Goal: Transaction & Acquisition: Purchase product/service

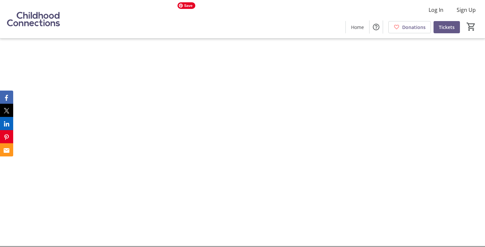
scroll to position [1, 0]
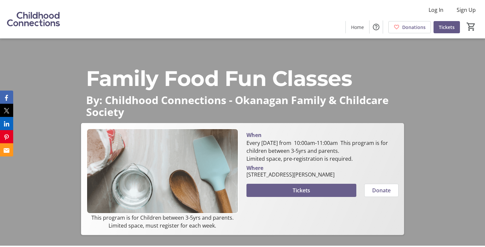
click at [301, 191] on span "Tickets" at bounding box center [300, 191] width 17 height 8
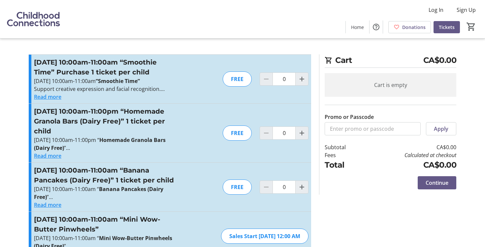
click at [50, 101] on button "Read more" at bounding box center [47, 97] width 27 height 8
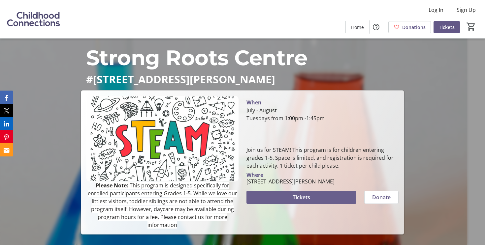
scroll to position [56, 0]
